Goal: Task Accomplishment & Management: Manage account settings

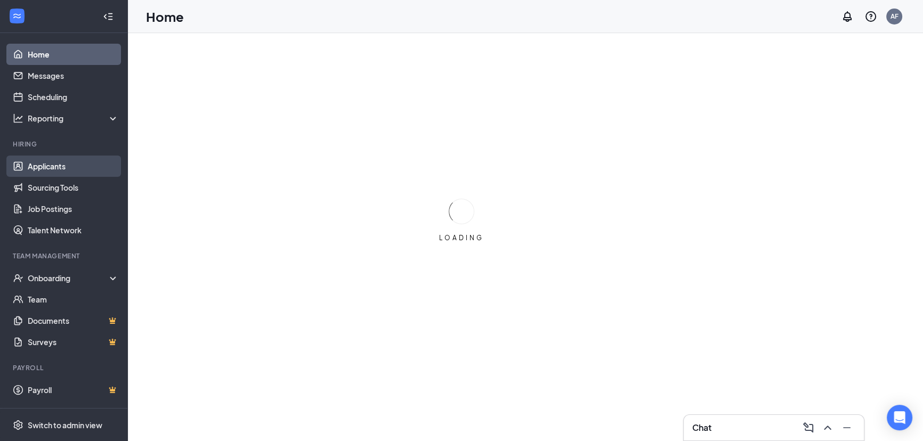
click at [49, 169] on link "Applicants" at bounding box center [73, 166] width 91 height 21
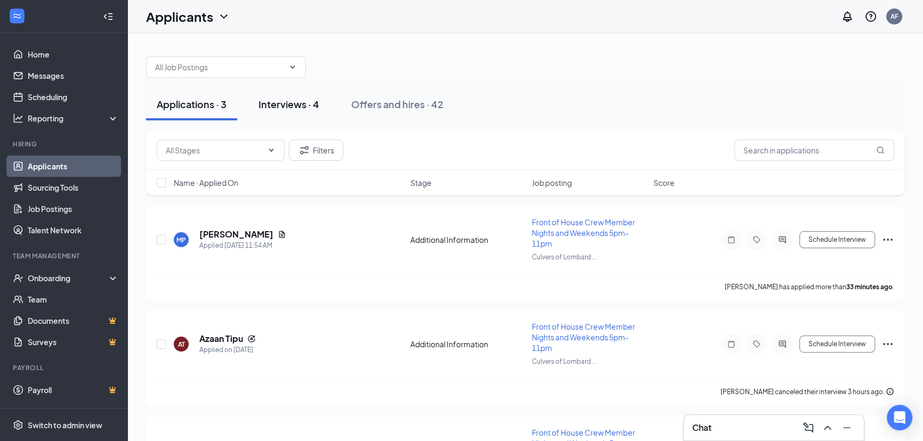
click at [279, 102] on div "Interviews · 4" at bounding box center [288, 103] width 61 height 13
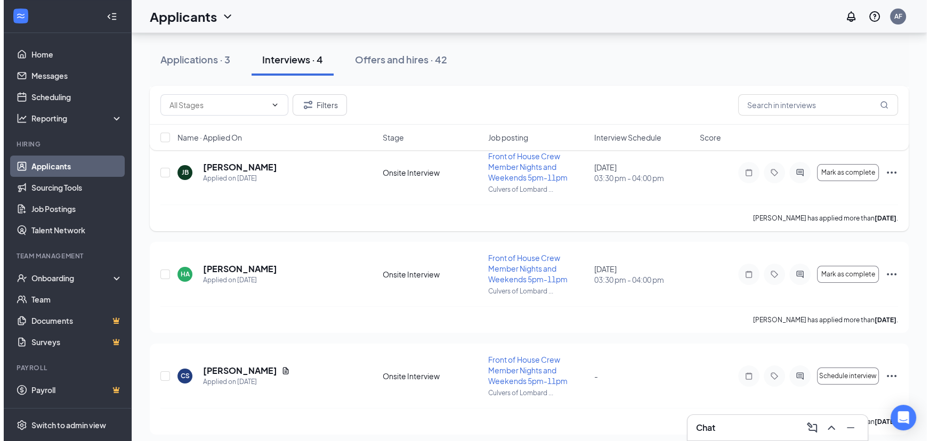
scroll to position [173, 0]
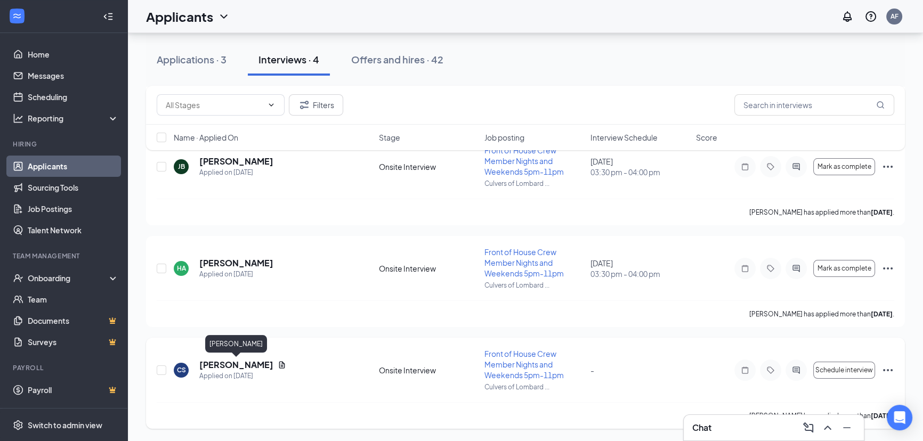
click at [234, 362] on h5 "[PERSON_NAME]" at bounding box center [236, 365] width 74 height 12
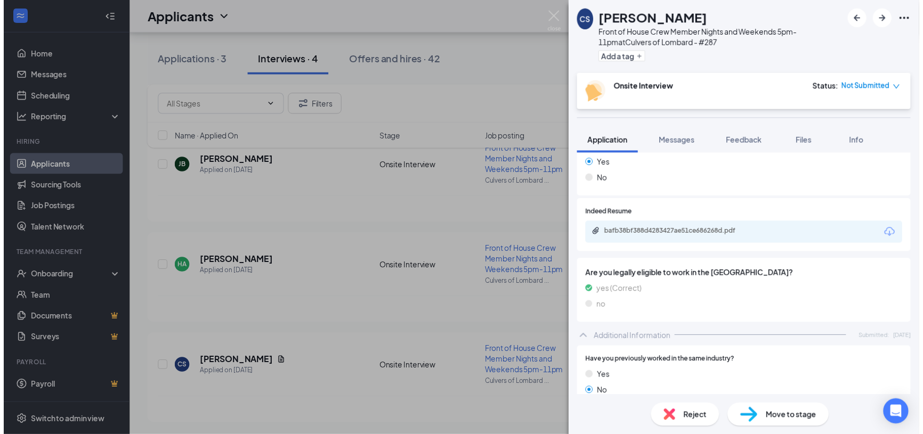
scroll to position [258, 0]
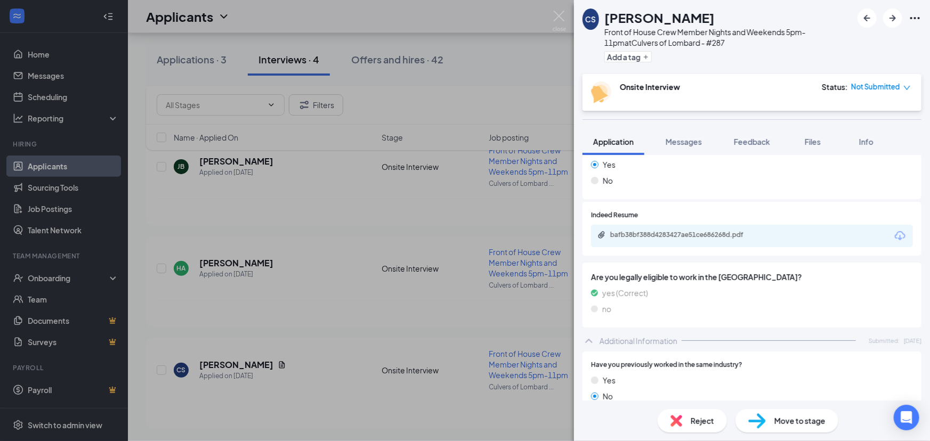
click at [713, 238] on div "bafb38bf388d4283427ae51ce686268d.pdf" at bounding box center [684, 235] width 149 height 9
click at [379, 223] on div "[PERSON_NAME] Front of House Crew Member Nights and Weekends 5pm-11pm at Culver…" at bounding box center [465, 220] width 930 height 441
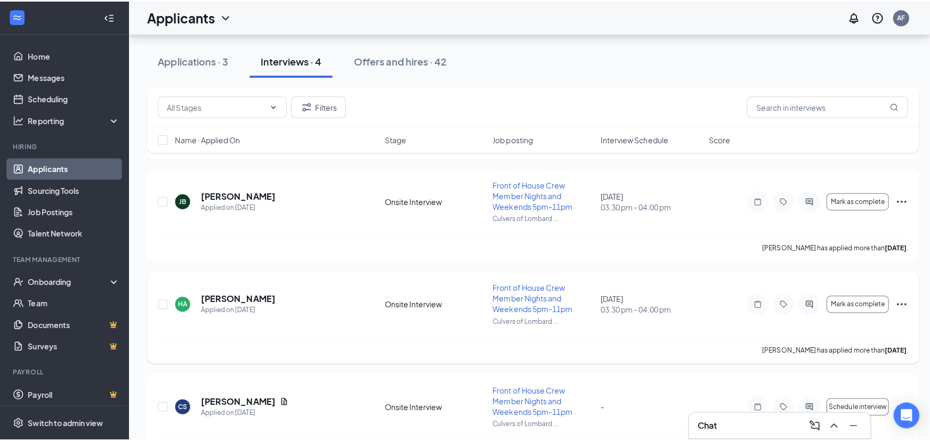
scroll to position [141, 0]
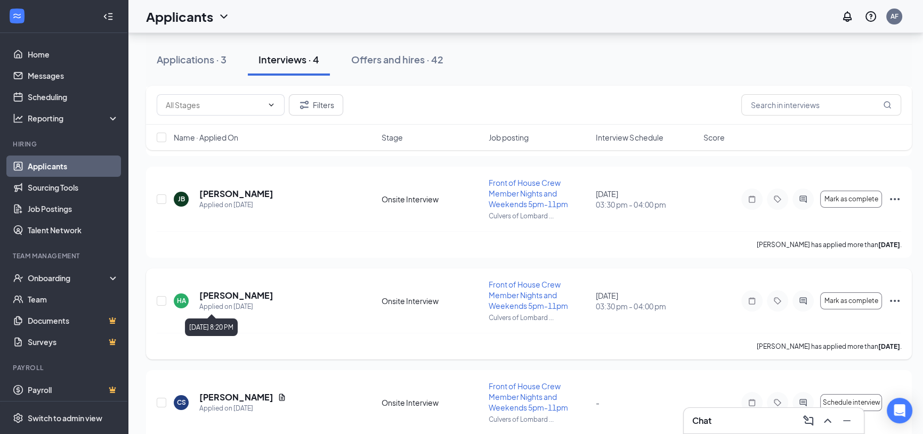
click at [243, 302] on div "Applied on [DATE]" at bounding box center [236, 307] width 74 height 11
click at [243, 295] on h5 "[PERSON_NAME]" at bounding box center [236, 296] width 74 height 12
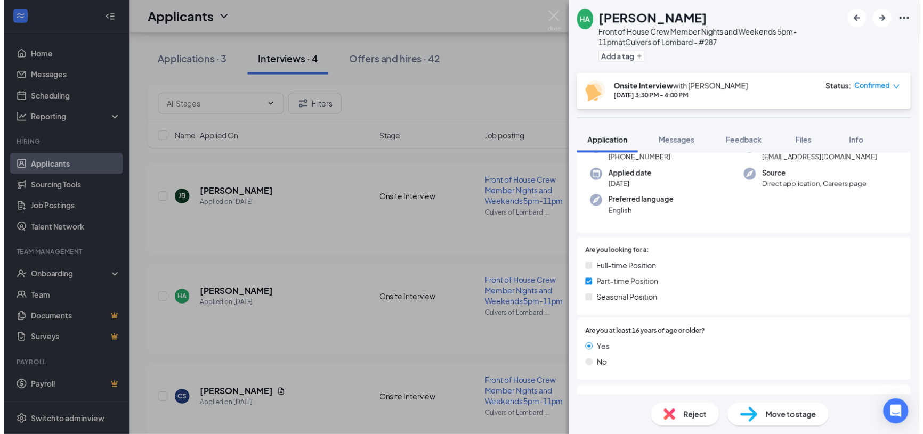
scroll to position [64, 0]
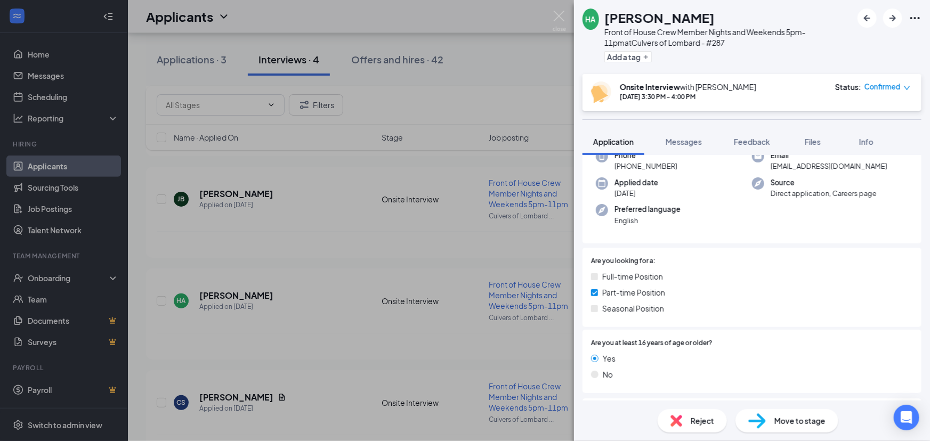
click at [339, 323] on div "HA [PERSON_NAME] Front of House Crew Member Nights and Weekends 5pm-11pm at [GE…" at bounding box center [465, 220] width 930 height 441
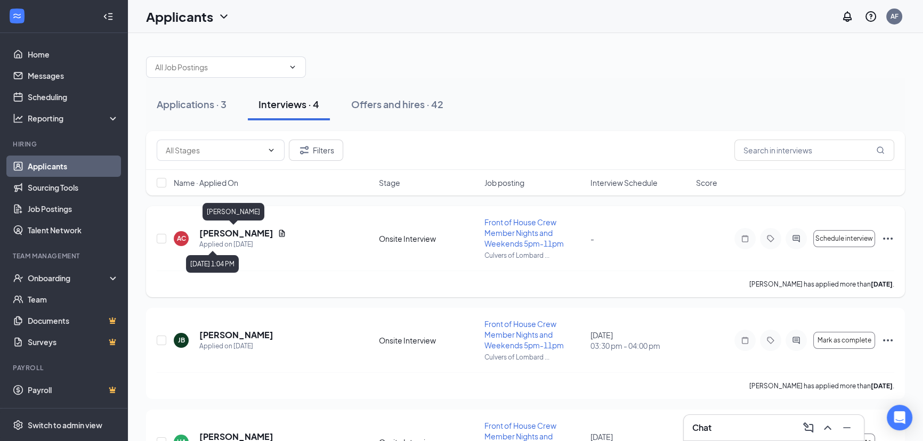
click at [243, 229] on h5 "[PERSON_NAME]" at bounding box center [236, 233] width 74 height 12
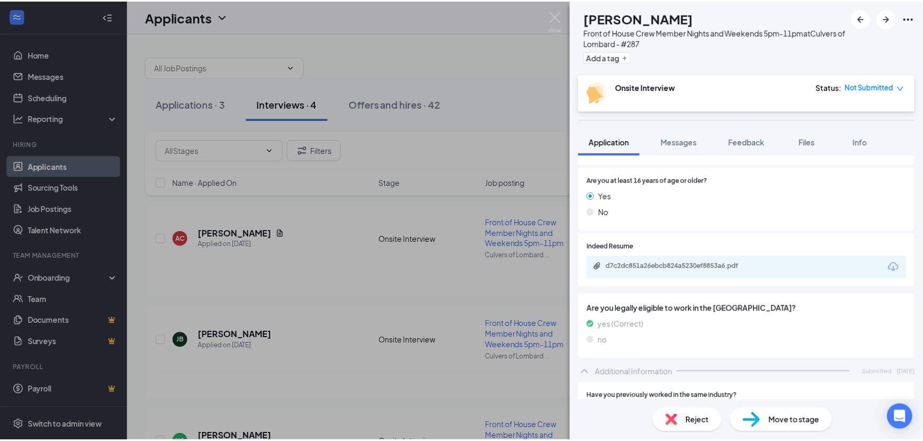
scroll to position [323, 0]
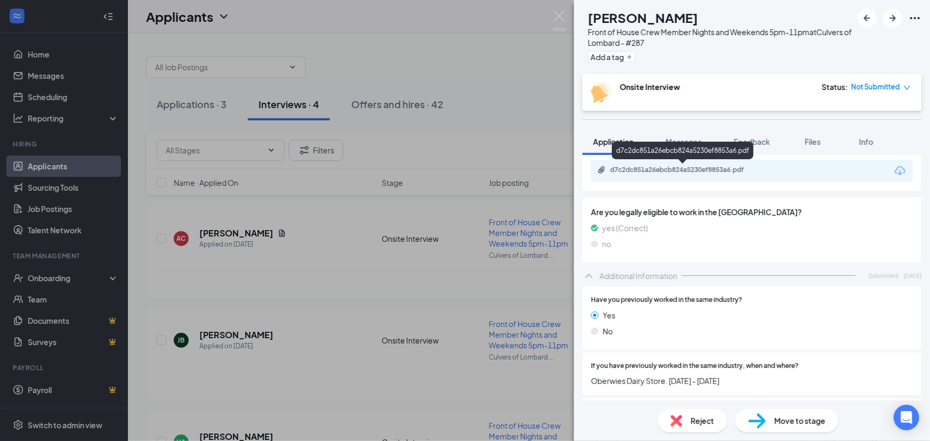
click at [717, 167] on div "d7c2dc851a26ebcb824a5230ef8853a6.pdf" at bounding box center [684, 170] width 149 height 9
click at [433, 143] on div "AC [PERSON_NAME] Front of House Crew Member Nights and Weekends 5pm-11pm at Cul…" at bounding box center [465, 220] width 930 height 441
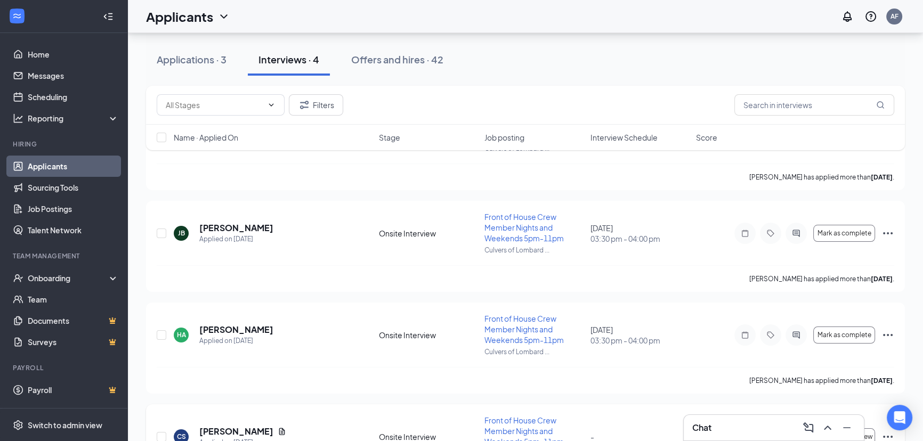
scroll to position [129, 0]
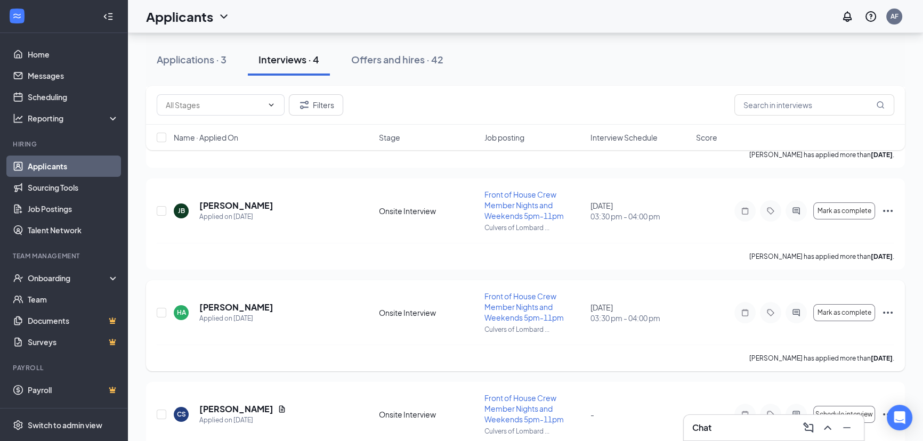
click at [886, 313] on icon "Ellipses" at bounding box center [887, 312] width 13 height 13
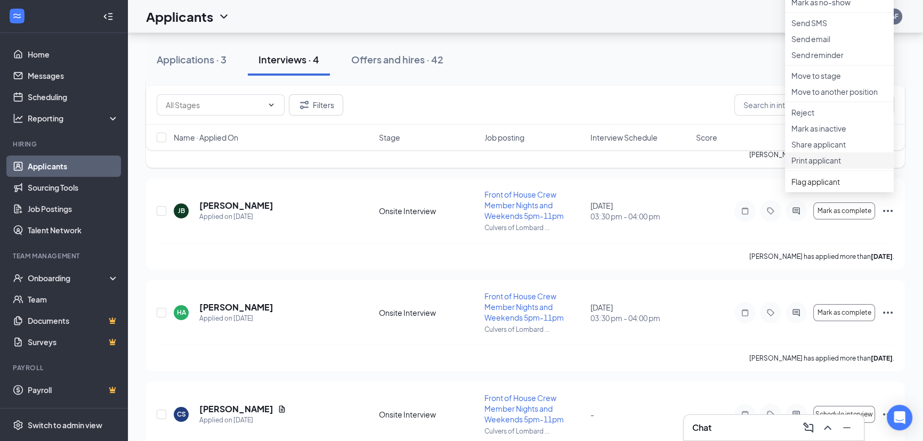
click at [810, 166] on p "Print applicant" at bounding box center [839, 160] width 96 height 11
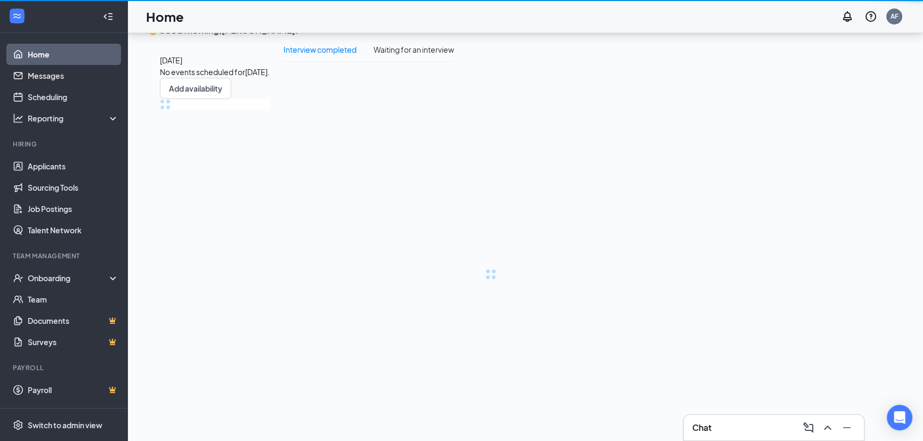
scroll to position [22, 0]
